Goal: Task Accomplishment & Management: Use online tool/utility

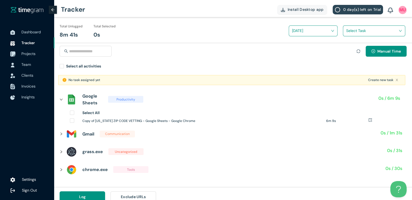
click at [25, 54] on span "Projects" at bounding box center [28, 53] width 14 height 5
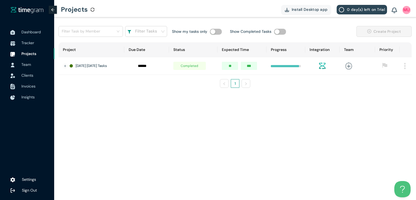
click at [405, 64] on img at bounding box center [405, 66] width 2 height 6
click at [391, 90] on button "Delete" at bounding box center [395, 90] width 26 height 9
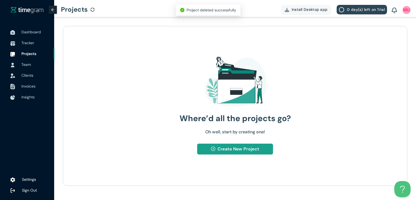
click at [247, 148] on span "Create New Project" at bounding box center [238, 148] width 42 height 7
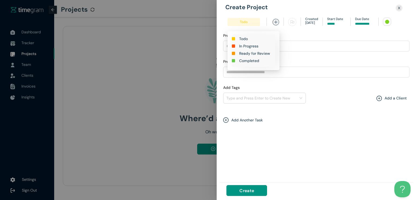
click at [244, 47] on h1 "In Progress" at bounding box center [248, 46] width 19 height 6
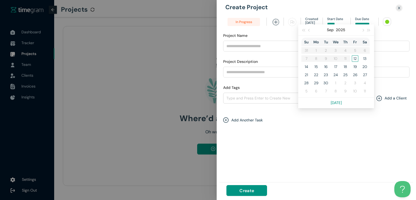
click at [366, 22] on input at bounding box center [364, 23] width 19 height 5
type input "******"
click at [354, 56] on div "12" at bounding box center [355, 58] width 6 height 6
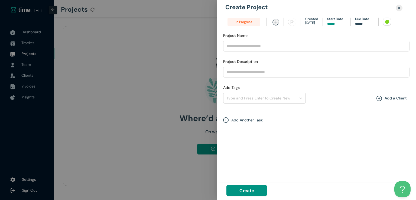
click at [386, 21] on div at bounding box center [387, 22] width 4 height 4
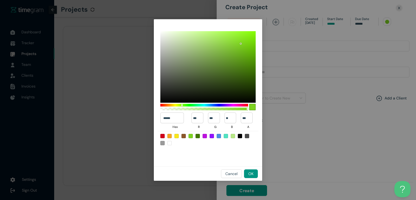
click at [199, 137] on div at bounding box center [197, 136] width 4 height 4
type input "******"
type input "**"
type input "***"
type input "*"
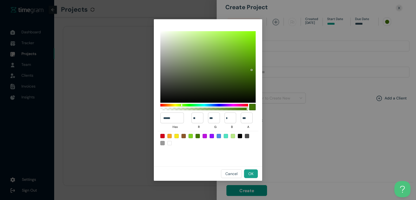
click at [247, 171] on button "OK" at bounding box center [251, 173] width 14 height 9
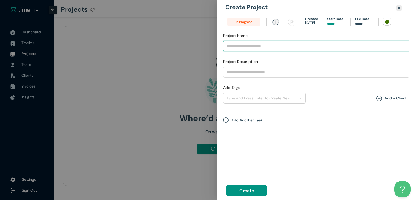
click at [254, 45] on input "Project Name" at bounding box center [316, 46] width 186 height 11
type input "**********"
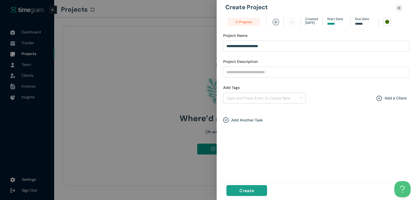
click at [250, 187] on span "Create" at bounding box center [246, 190] width 15 height 7
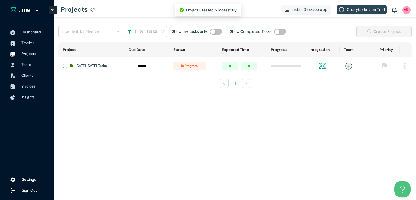
click at [64, 65] on button "Expand row" at bounding box center [65, 66] width 4 height 4
click at [81, 83] on span "+ New Task" at bounding box center [84, 82] width 15 height 4
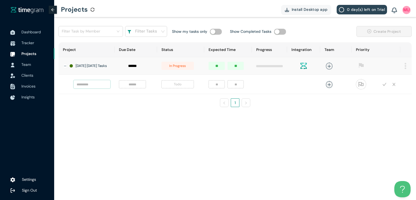
click at [89, 86] on input "text" at bounding box center [92, 84] width 37 height 8
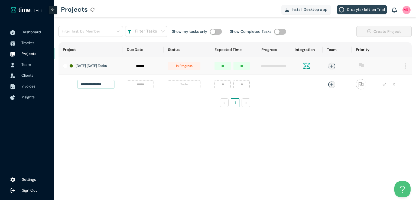
type input "**********"
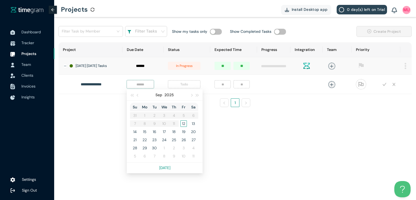
scroll to position [0, 0]
click at [131, 85] on input at bounding box center [140, 84] width 21 height 6
type input "******"
click at [180, 124] on div "12" at bounding box center [183, 123] width 6 height 6
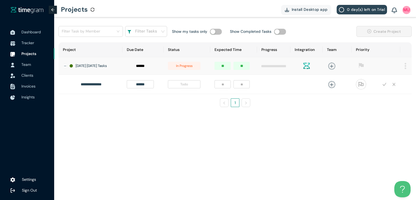
click at [177, 84] on span "Todo" at bounding box center [184, 84] width 32 height 8
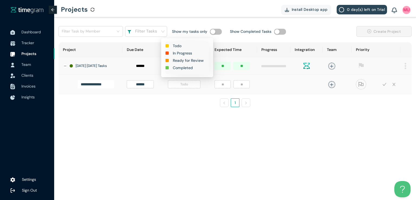
click at [182, 52] on h1 "In Progress" at bounding box center [182, 53] width 19 height 6
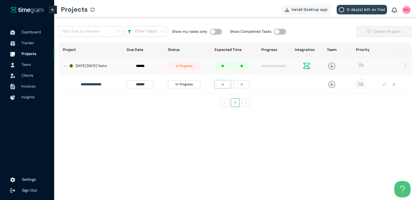
click at [216, 88] on input "number" at bounding box center [222, 84] width 16 height 8
type input "*"
type input "**"
click at [329, 86] on icon "plus" at bounding box center [331, 85] width 4 height 4
click at [287, 120] on div "[DEMOGRAPHIC_DATA][PERSON_NAME]" at bounding box center [287, 122] width 41 height 5
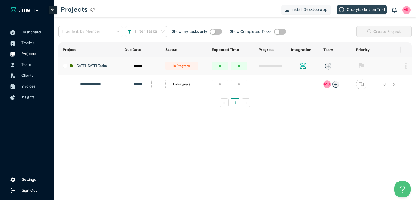
click at [415, 103] on div "**********" at bounding box center [235, 68] width 362 height 103
click at [383, 86] on icon "check" at bounding box center [384, 84] width 4 height 4
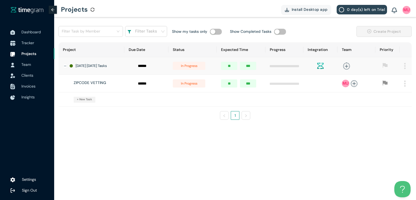
click at [28, 42] on span "Tracker" at bounding box center [27, 42] width 13 height 5
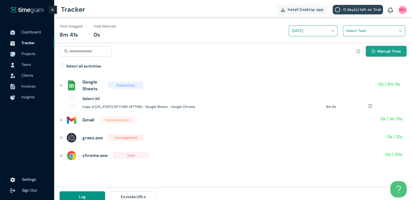
click at [384, 50] on span "Manual Time" at bounding box center [389, 51] width 24 height 6
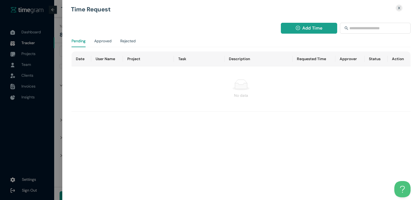
click at [310, 31] on span "Add Time" at bounding box center [312, 28] width 20 height 7
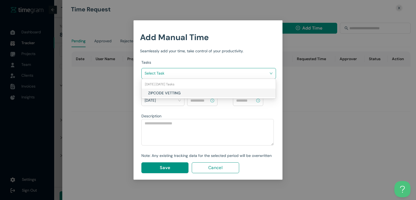
click at [225, 73] on input "search" at bounding box center [207, 73] width 124 height 8
click at [192, 91] on h1 "ZIPCODE VETTING" at bounding box center [180, 93] width 64 height 6
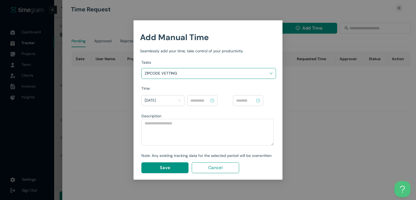
click at [199, 102] on input at bounding box center [199, 100] width 19 height 6
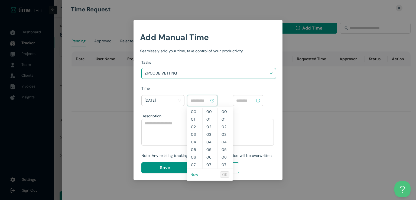
click at [194, 173] on link "Now" at bounding box center [194, 174] width 8 height 5
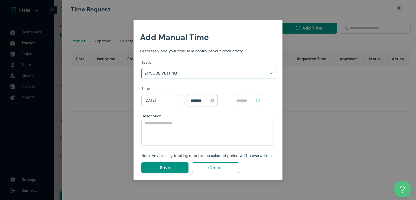
click at [192, 100] on input "********" at bounding box center [199, 100] width 19 height 6
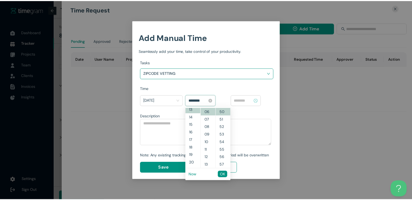
scroll to position [99, 0]
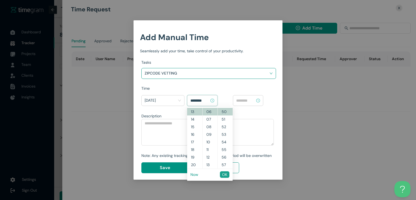
click at [222, 172] on span "OK" at bounding box center [224, 174] width 5 height 6
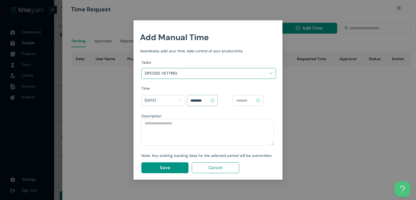
type input "********"
click at [249, 101] on input at bounding box center [245, 100] width 19 height 6
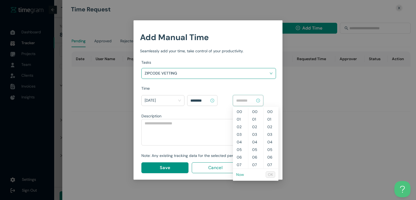
click at [237, 174] on link "Now" at bounding box center [240, 174] width 8 height 5
type input "********"
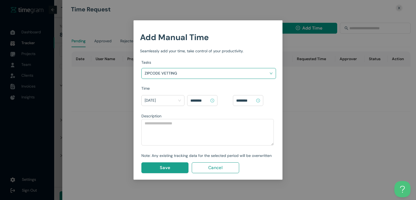
click at [165, 166] on span "Save" at bounding box center [165, 167] width 10 height 7
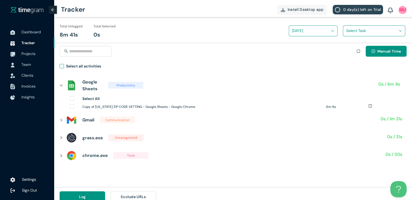
click at [65, 67] on span "Select all activities" at bounding box center [83, 67] width 39 height 8
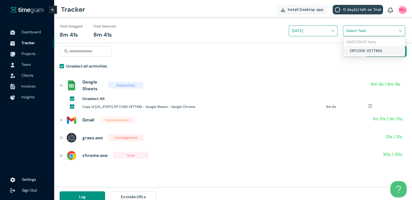
click at [354, 28] on input "search" at bounding box center [372, 31] width 52 height 8
click at [346, 54] on div "ZIPCODE VETTING" at bounding box center [374, 50] width 62 height 9
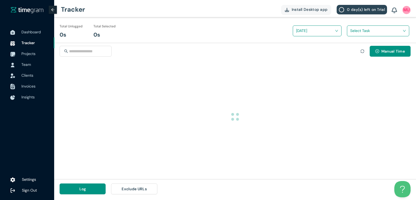
click at [415, 55] on div "Manual Time" at bounding box center [235, 53] width 362 height 20
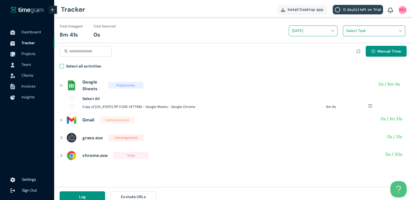
click at [64, 66] on span "Select all activities" at bounding box center [83, 67] width 39 height 8
click at [360, 30] on input "search" at bounding box center [372, 31] width 52 height 8
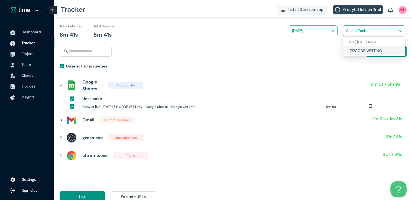
click at [348, 51] on div "ZIPCODE VETTING" at bounding box center [374, 50] width 62 height 9
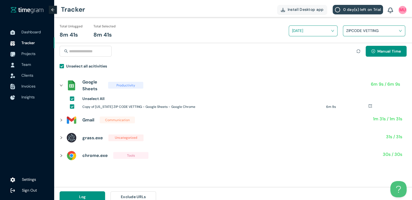
scroll to position [6, 0]
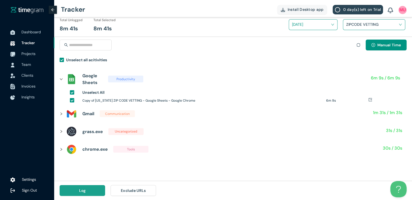
click at [73, 192] on button "Log" at bounding box center [82, 190] width 45 height 11
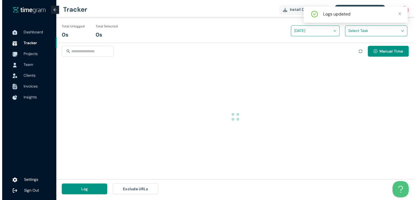
scroll to position [0, 0]
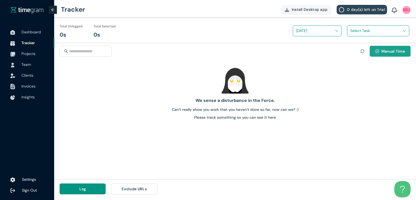
click at [375, 55] on button "Manual Time" at bounding box center [389, 51] width 41 height 11
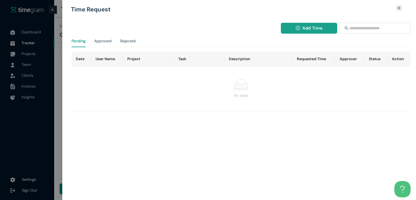
click at [300, 30] on button "Add Time" at bounding box center [309, 28] width 57 height 11
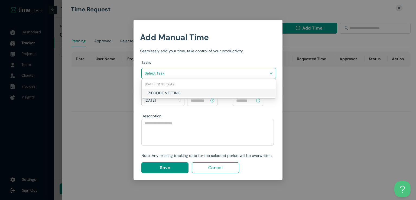
click at [198, 74] on input "search" at bounding box center [207, 73] width 124 height 8
click at [187, 90] on h1 "ZIPCODE VETTING" at bounding box center [180, 93] width 64 height 6
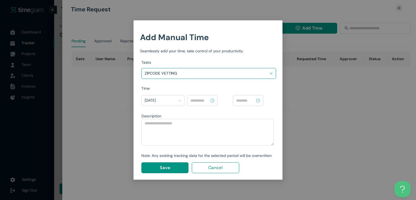
click at [201, 102] on input at bounding box center [199, 100] width 19 height 6
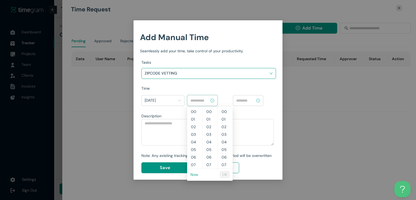
click at [194, 173] on link "Now" at bounding box center [194, 174] width 8 height 5
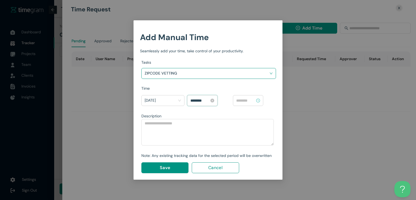
click at [193, 98] on input "********" at bounding box center [199, 100] width 19 height 6
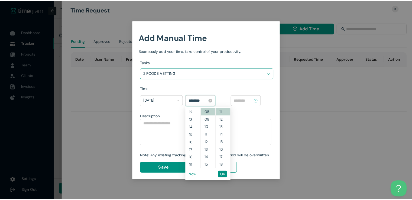
scroll to position [83, 0]
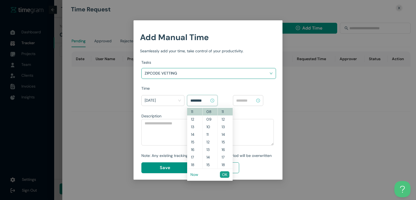
click at [222, 175] on span "OK" at bounding box center [224, 174] width 5 height 6
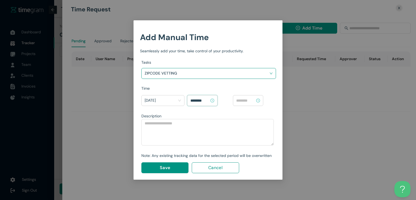
type input "********"
click at [246, 100] on input at bounding box center [245, 100] width 19 height 6
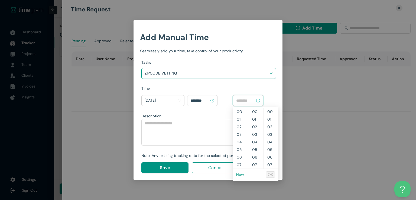
click at [239, 175] on link "Now" at bounding box center [240, 174] width 8 height 5
type input "********"
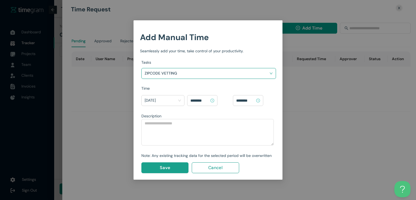
click at [166, 168] on span "Save" at bounding box center [165, 167] width 10 height 7
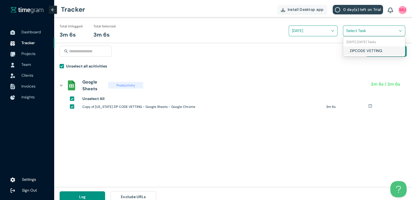
click at [349, 35] on span at bounding box center [372, 31] width 52 height 9
click at [348, 51] on div "ZIPCODE VETTING" at bounding box center [374, 50] width 62 height 9
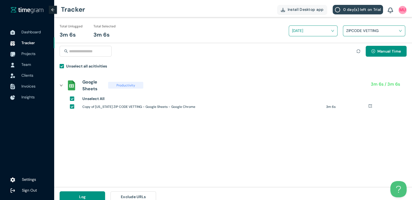
scroll to position [6, 0]
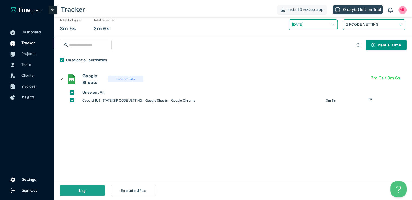
click at [90, 189] on button "Log" at bounding box center [82, 190] width 45 height 11
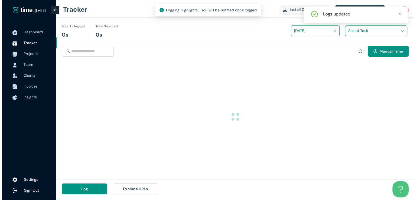
scroll to position [0, 0]
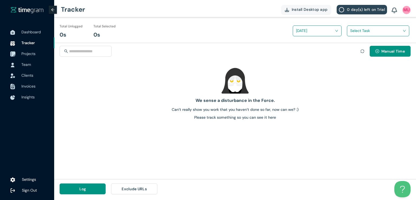
click at [28, 53] on span "Projects" at bounding box center [28, 53] width 14 height 5
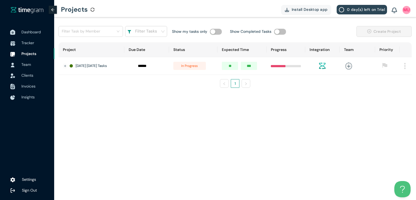
click at [34, 32] on span "Dashboard" at bounding box center [30, 32] width 19 height 5
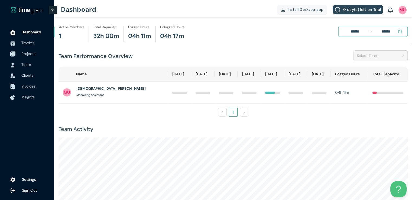
click at [30, 53] on span "Projects" at bounding box center [28, 53] width 14 height 5
